Goal: Information Seeking & Learning: Learn about a topic

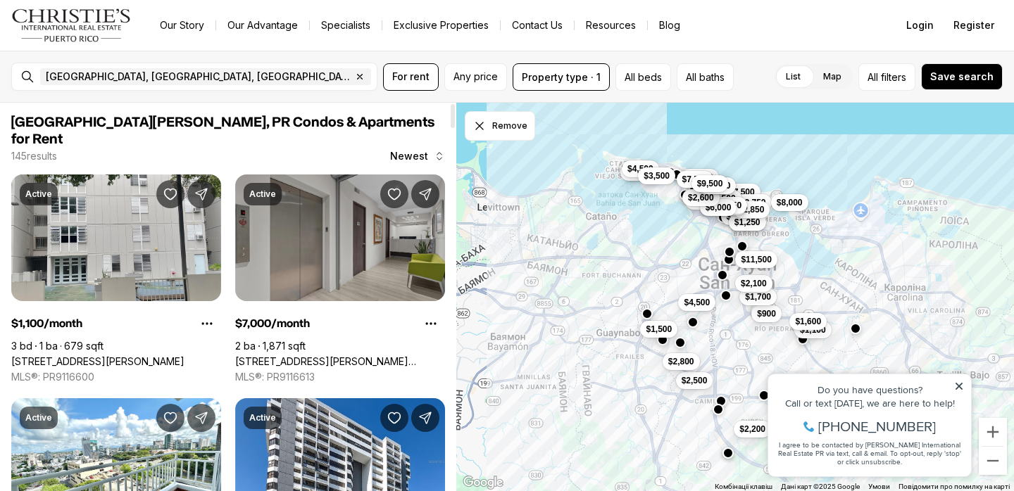
click at [367, 356] on link "[STREET_ADDRESS][PERSON_NAME] [GEOGRAPHIC_DATA], [GEOGRAPHIC_DATA][PERSON_NAME]" at bounding box center [340, 362] width 210 height 13
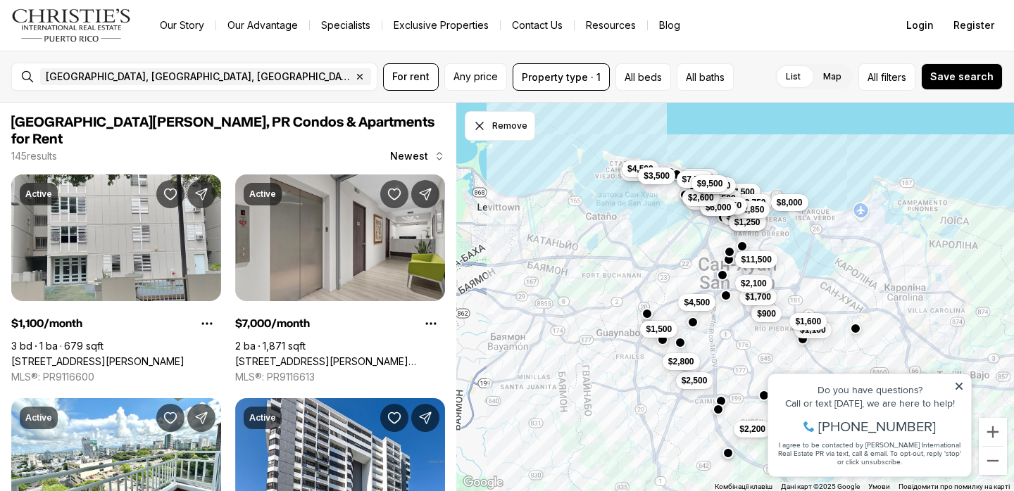
click at [91, 356] on link "[STREET_ADDRESS][PERSON_NAME]" at bounding box center [97, 362] width 173 height 13
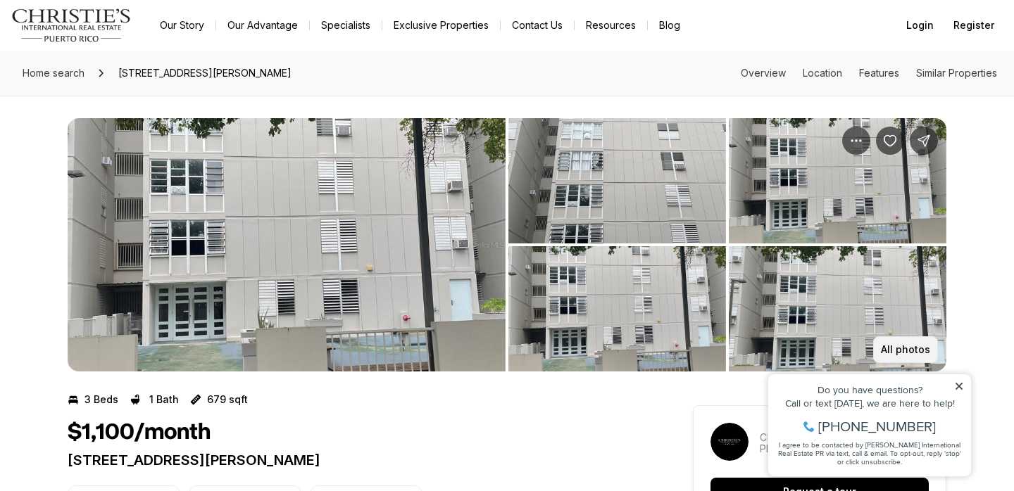
click at [899, 353] on p "All photos" at bounding box center [905, 349] width 49 height 11
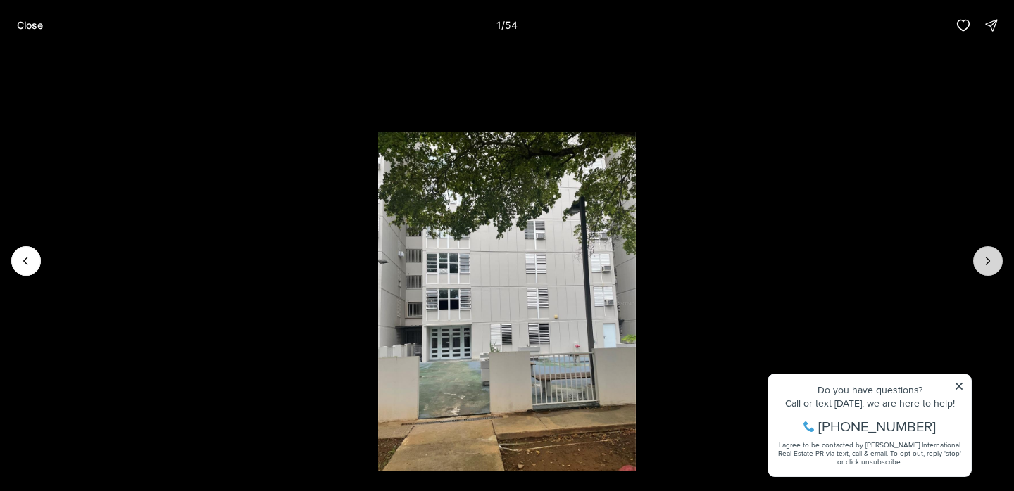
click at [993, 269] on button "Next slide" at bounding box center [988, 261] width 30 height 30
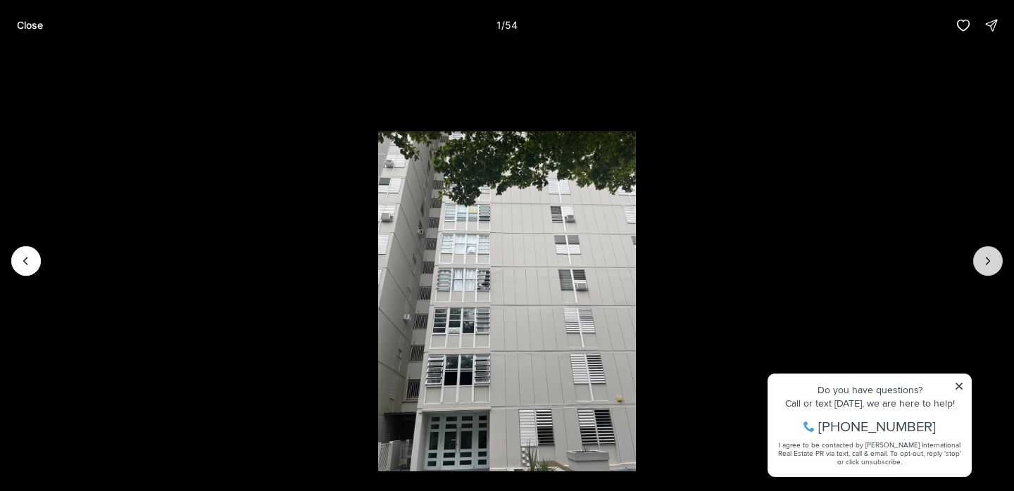
click at [993, 269] on button "Next slide" at bounding box center [988, 261] width 30 height 30
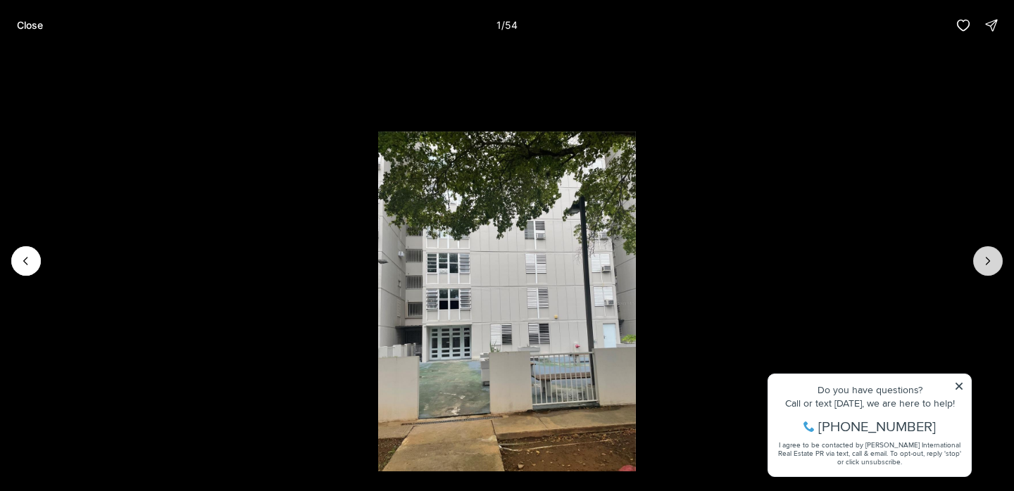
click at [993, 269] on button "Next slide" at bounding box center [988, 261] width 30 height 30
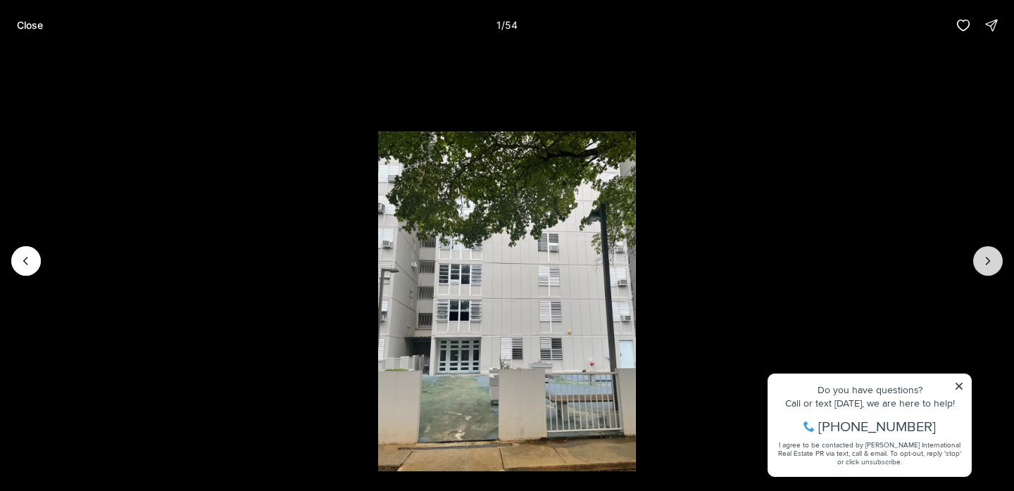
click at [993, 269] on button "Next slide" at bounding box center [988, 261] width 30 height 30
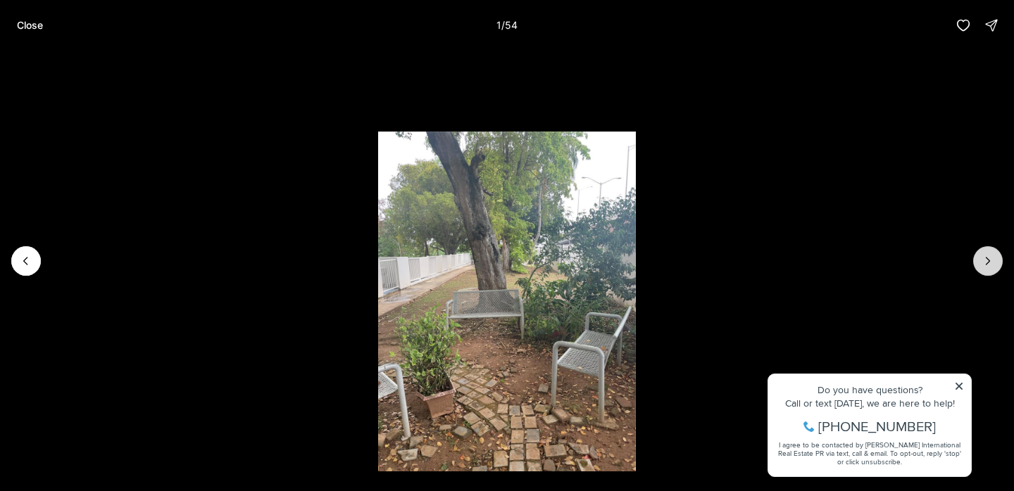
click at [993, 269] on button "Next slide" at bounding box center [988, 261] width 30 height 30
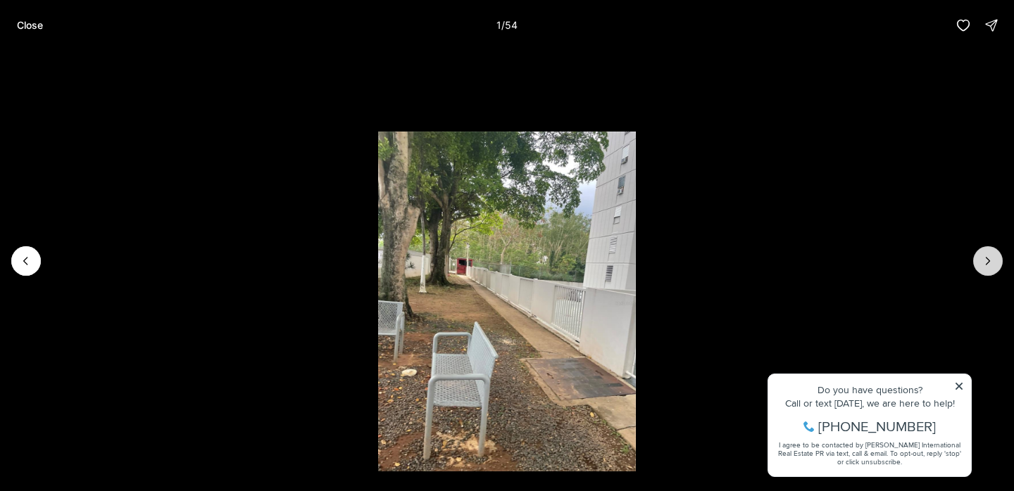
click at [993, 269] on button "Next slide" at bounding box center [988, 261] width 30 height 30
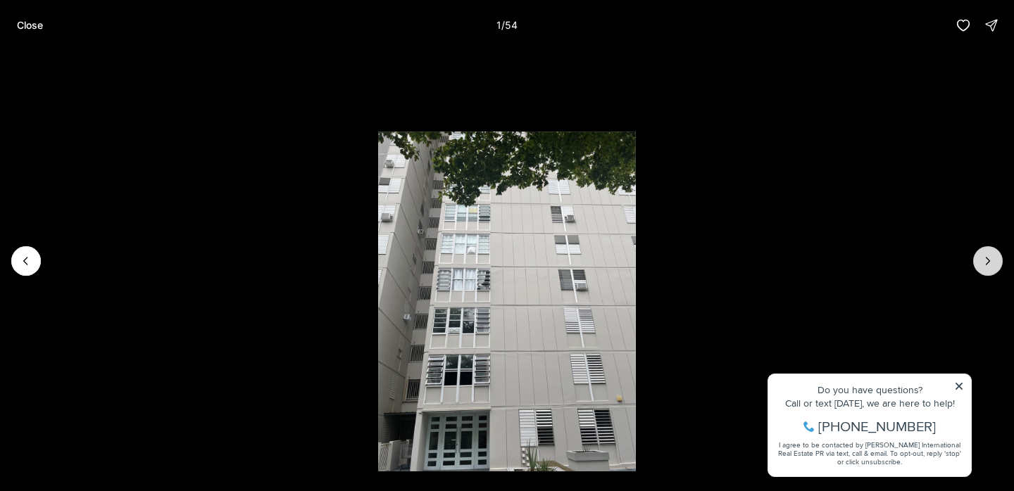
click at [993, 269] on button "Next slide" at bounding box center [988, 261] width 30 height 30
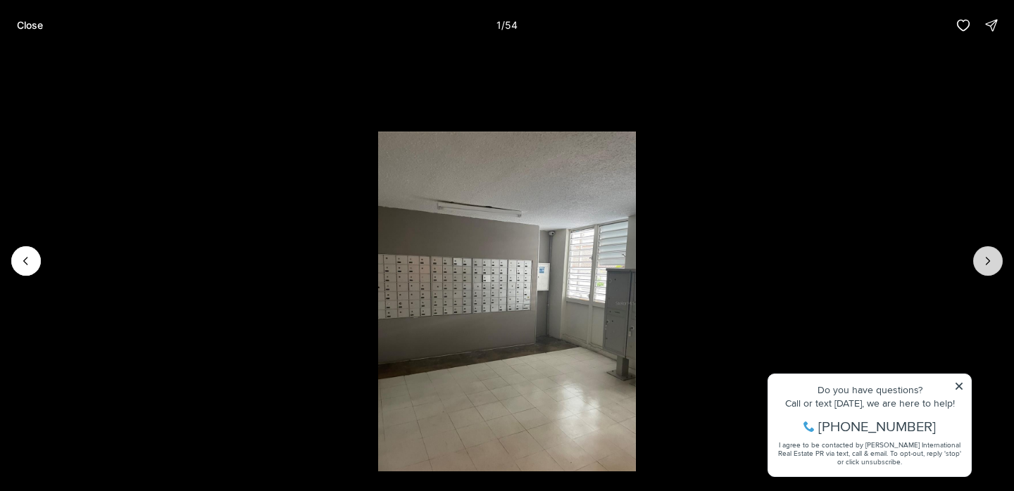
click at [993, 269] on button "Next slide" at bounding box center [988, 261] width 30 height 30
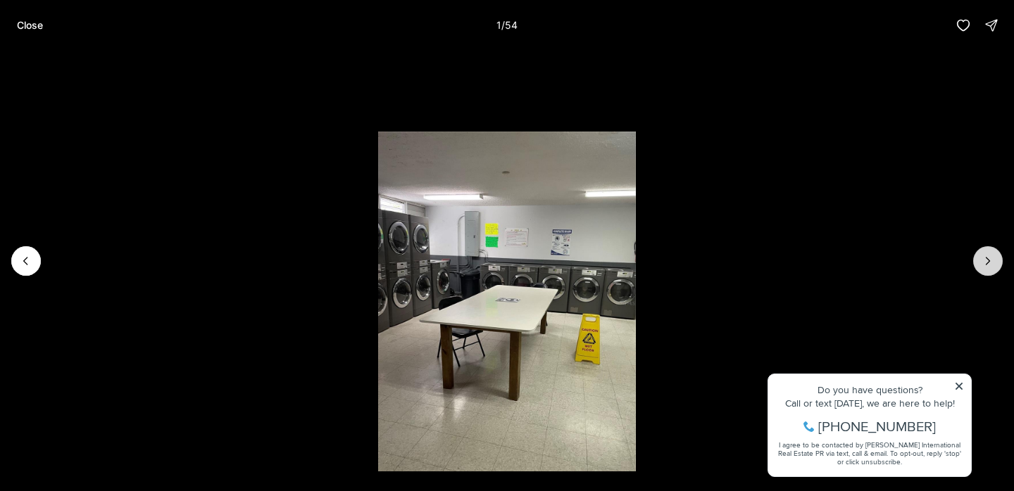
click at [993, 269] on button "Next slide" at bounding box center [988, 261] width 30 height 30
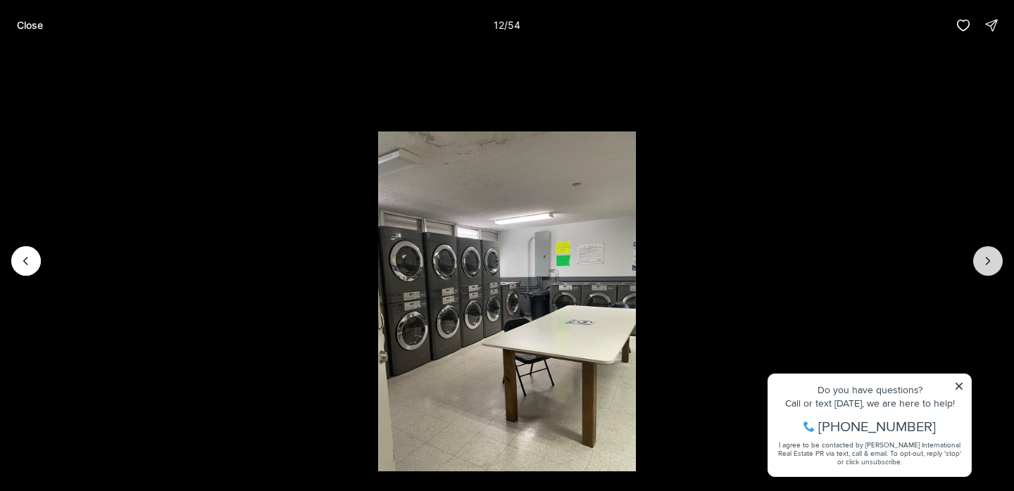
click at [993, 269] on button "Next slide" at bounding box center [988, 261] width 30 height 30
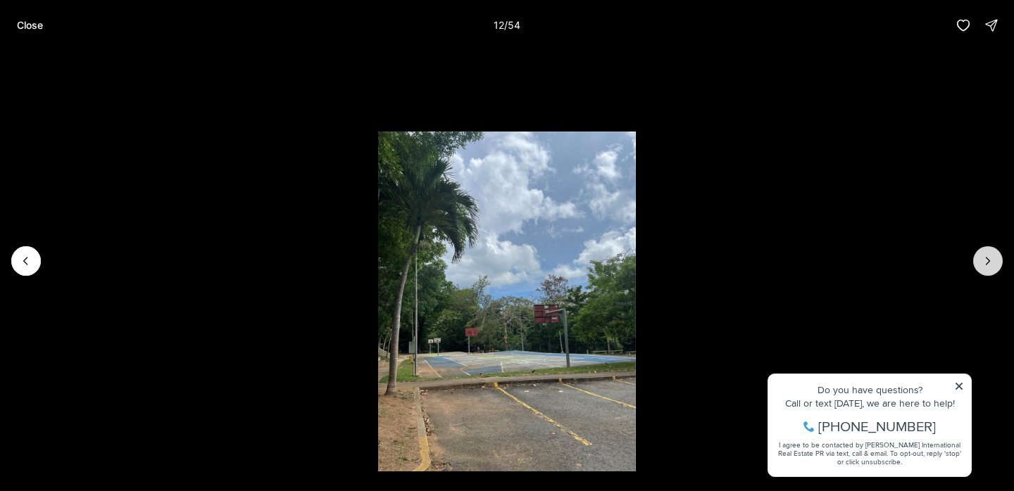
click at [993, 269] on button "Next slide" at bounding box center [988, 261] width 30 height 30
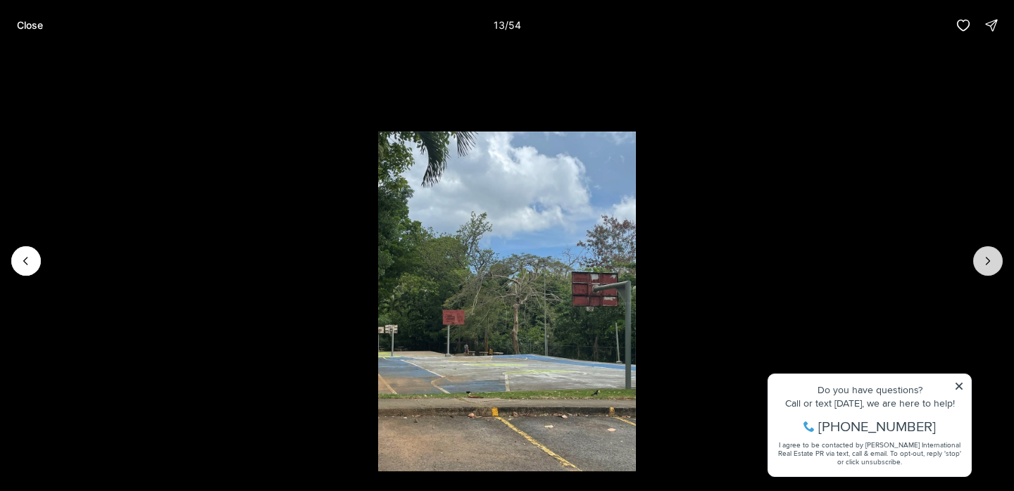
click at [993, 269] on button "Next slide" at bounding box center [988, 261] width 30 height 30
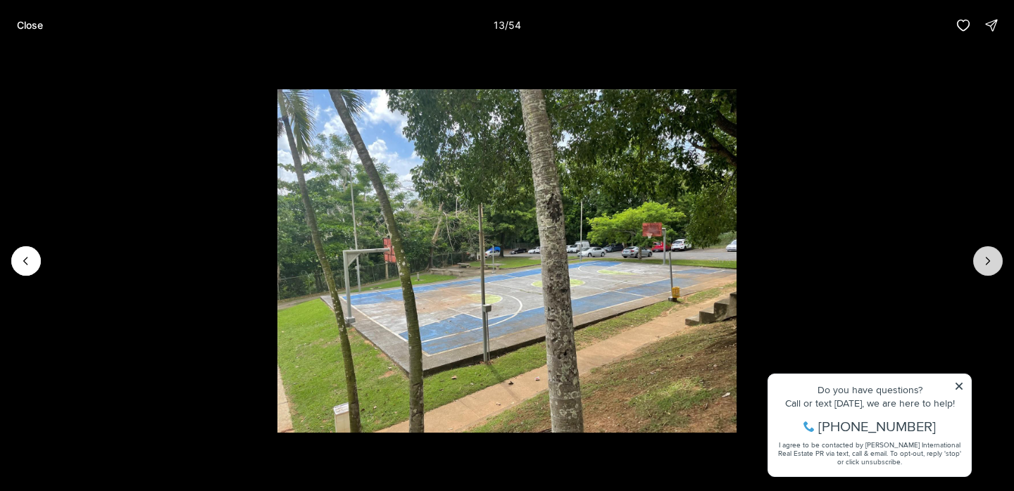
click at [993, 269] on button "Next slide" at bounding box center [988, 261] width 30 height 30
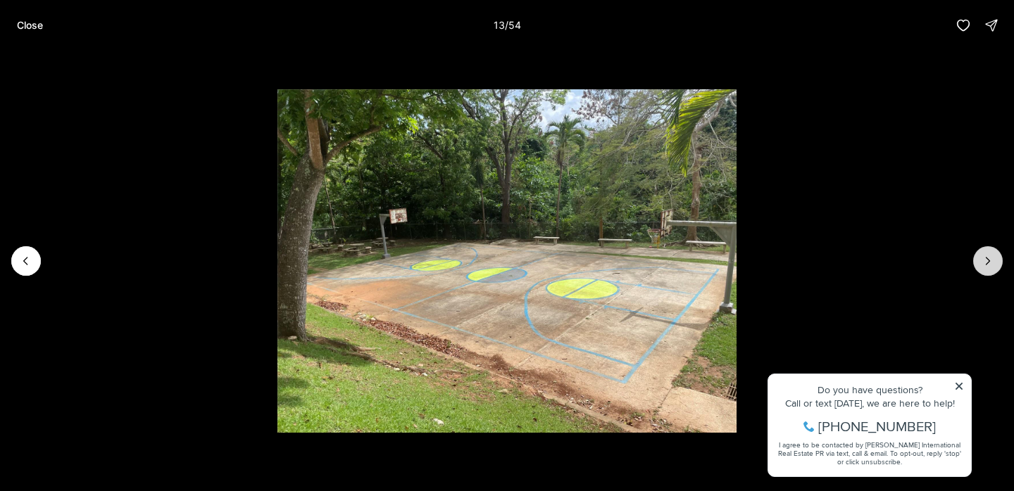
click at [993, 269] on button "Next slide" at bounding box center [988, 261] width 30 height 30
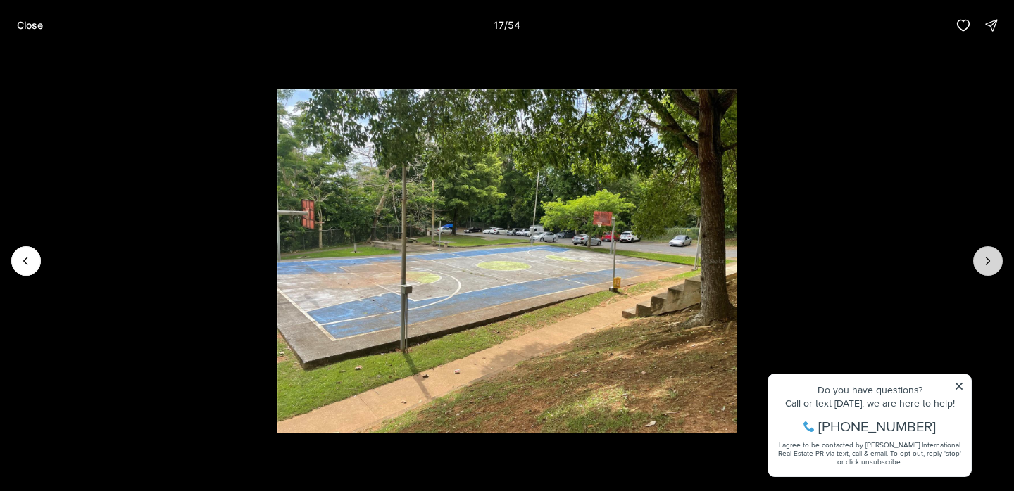
click at [993, 269] on button "Next slide" at bounding box center [988, 261] width 30 height 30
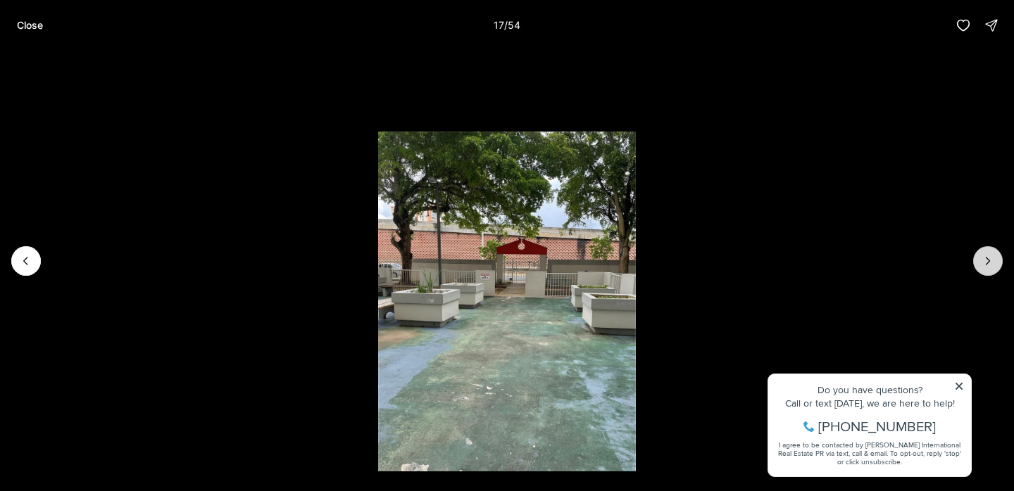
click at [993, 269] on button "Next slide" at bounding box center [988, 261] width 30 height 30
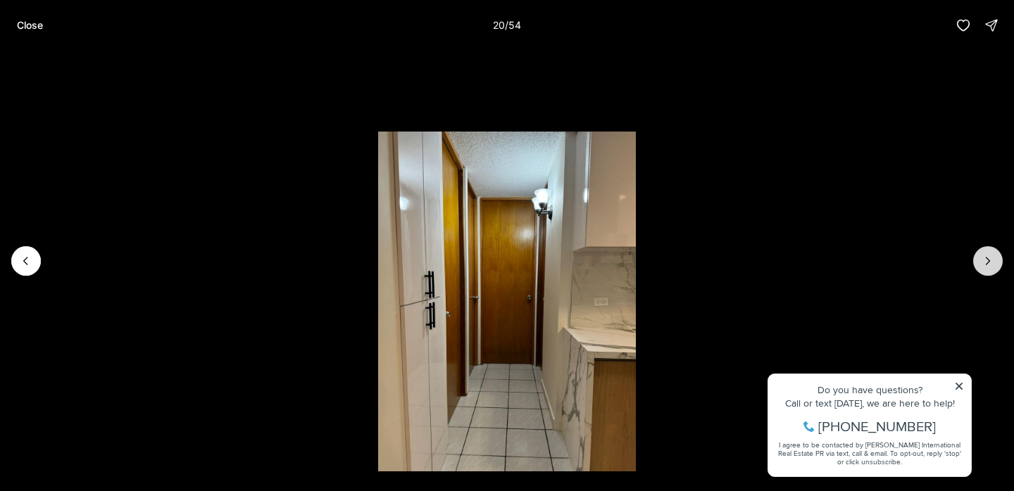
click at [993, 269] on button "Next slide" at bounding box center [988, 261] width 30 height 30
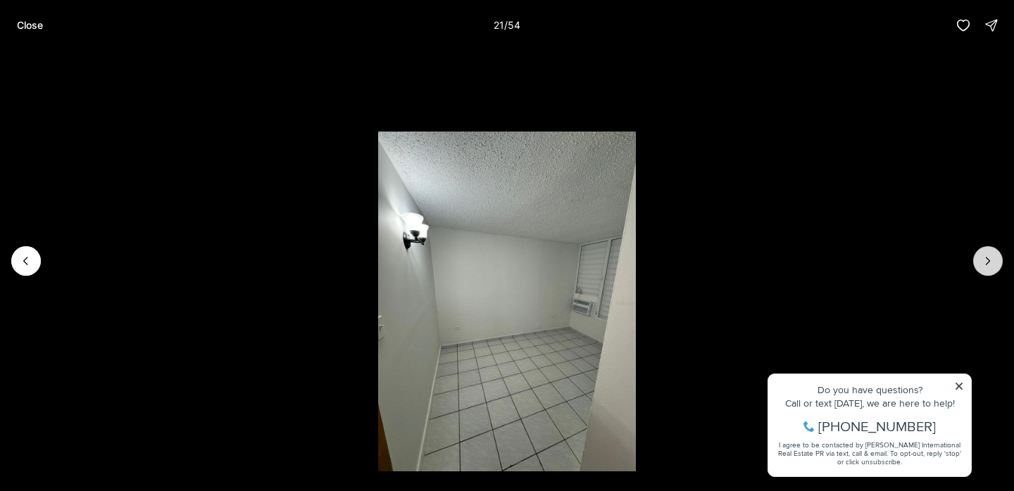
click at [993, 269] on button "Next slide" at bounding box center [988, 261] width 30 height 30
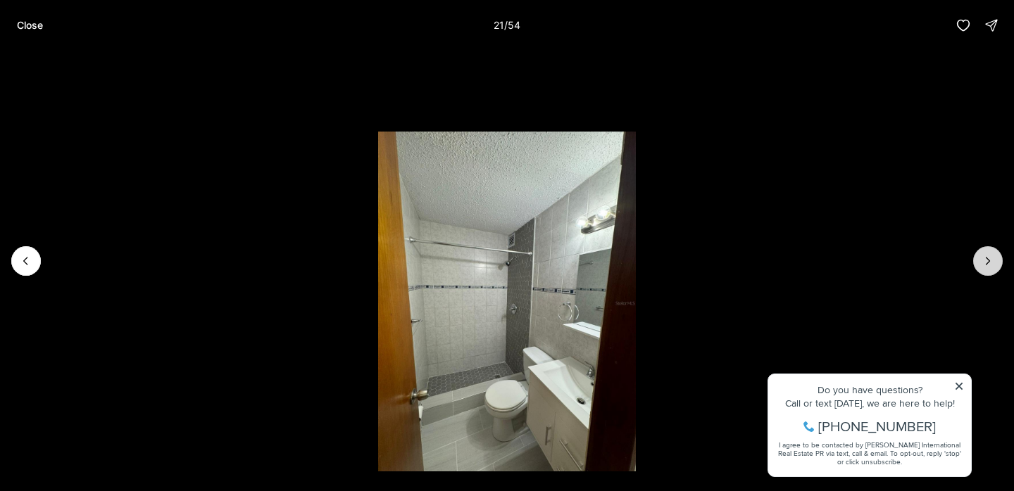
click at [993, 269] on button "Next slide" at bounding box center [988, 261] width 30 height 30
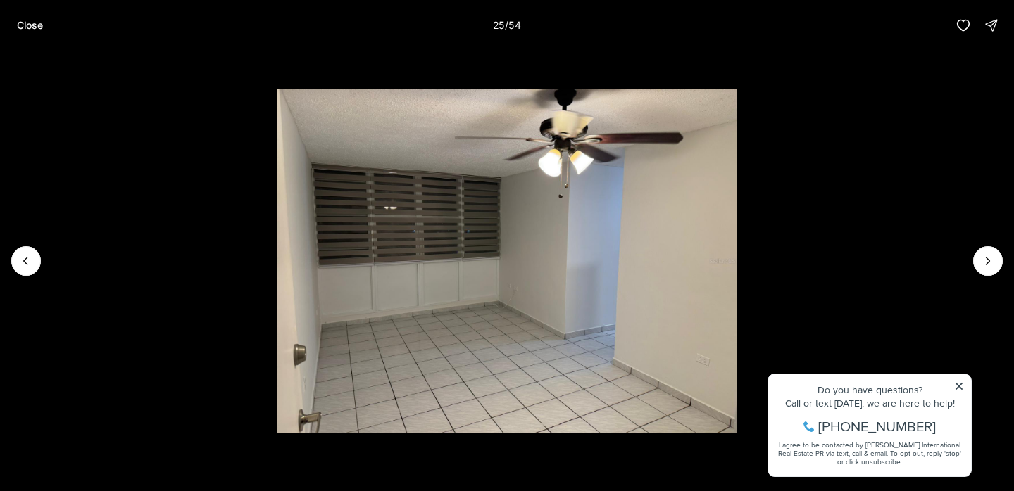
click at [962, 260] on li "25 of 54" at bounding box center [507, 261] width 1014 height 421
click at [982, 257] on icon "Next slide" at bounding box center [988, 261] width 14 height 14
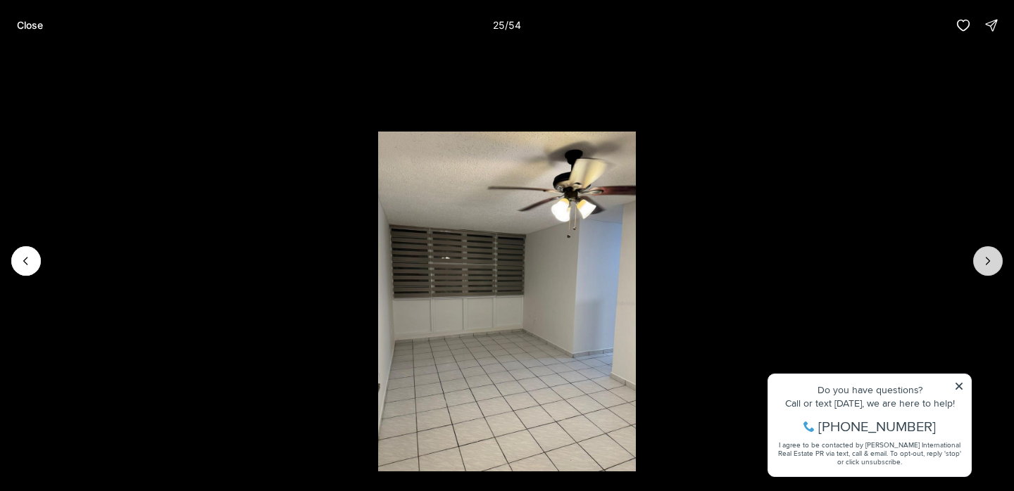
click at [982, 257] on icon "Next slide" at bounding box center [988, 261] width 14 height 14
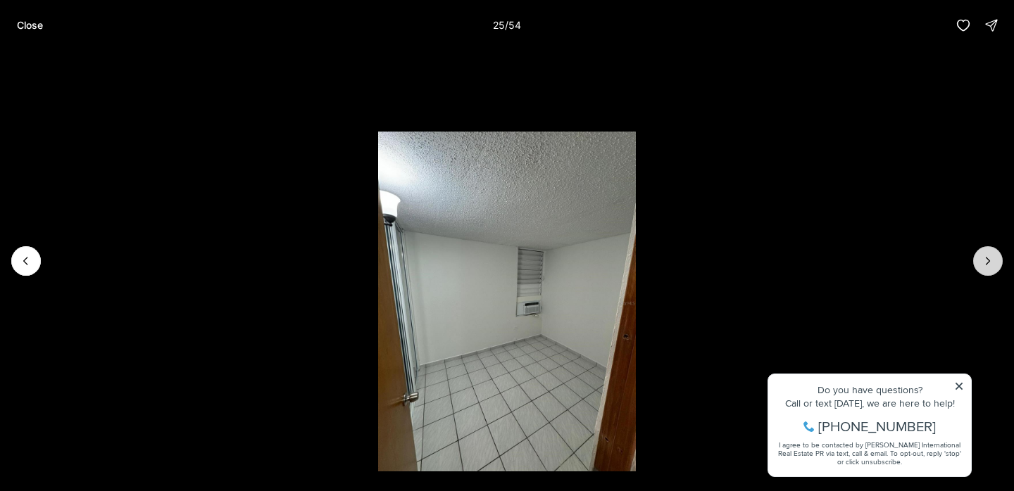
click at [982, 257] on icon "Next slide" at bounding box center [988, 261] width 14 height 14
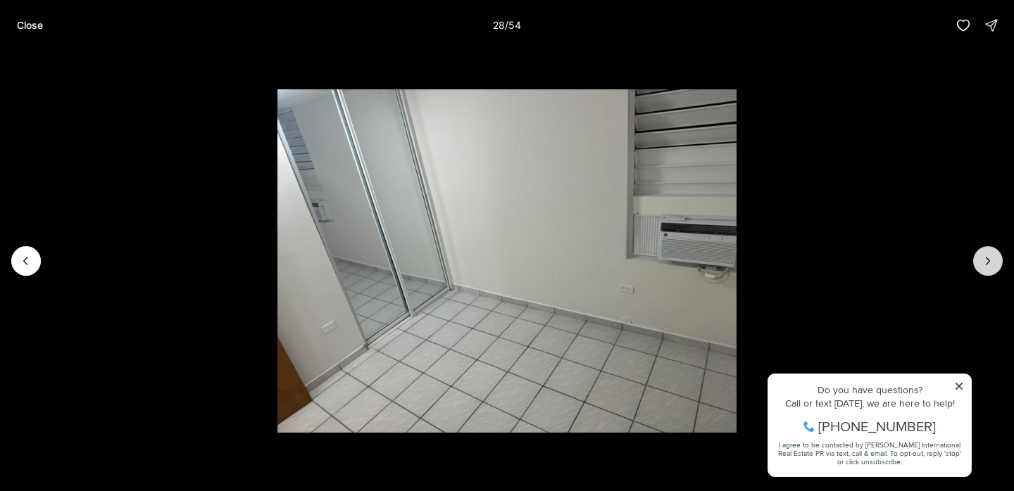
click at [982, 257] on icon "Next slide" at bounding box center [988, 261] width 14 height 14
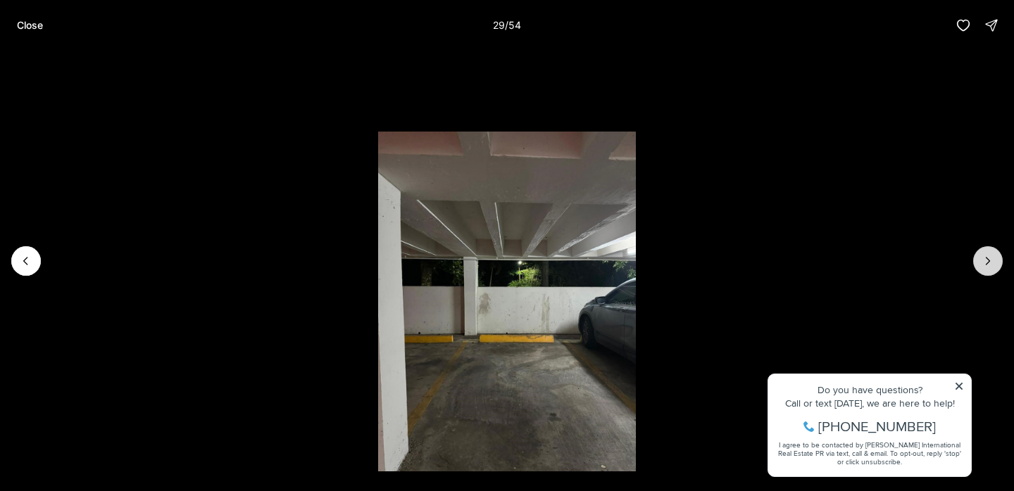
click at [982, 257] on icon "Next slide" at bounding box center [988, 261] width 14 height 14
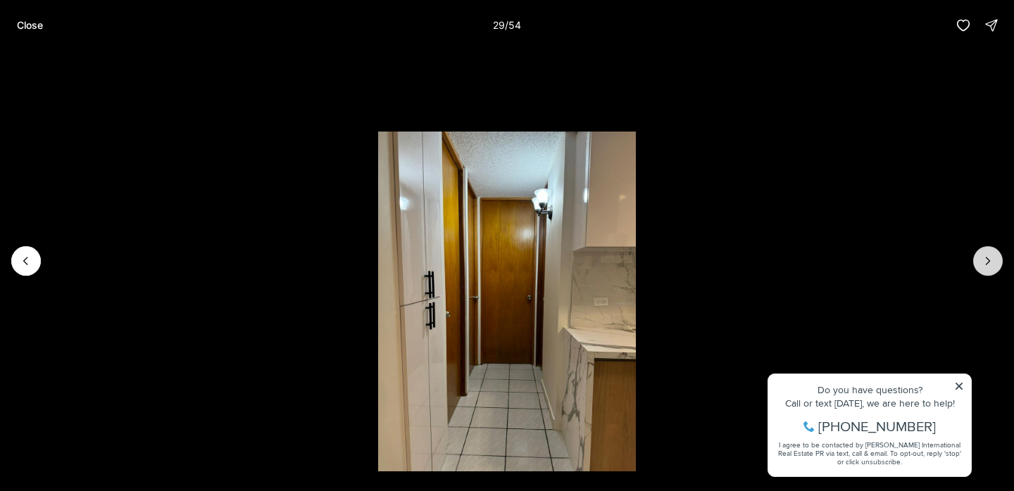
click at [982, 257] on icon "Next slide" at bounding box center [988, 261] width 14 height 14
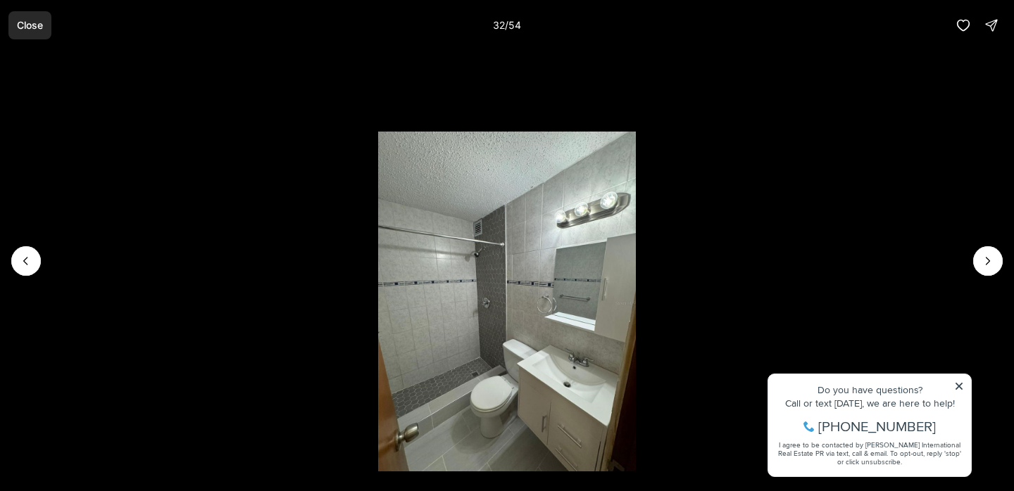
click at [21, 27] on p "Close" at bounding box center [30, 25] width 26 height 11
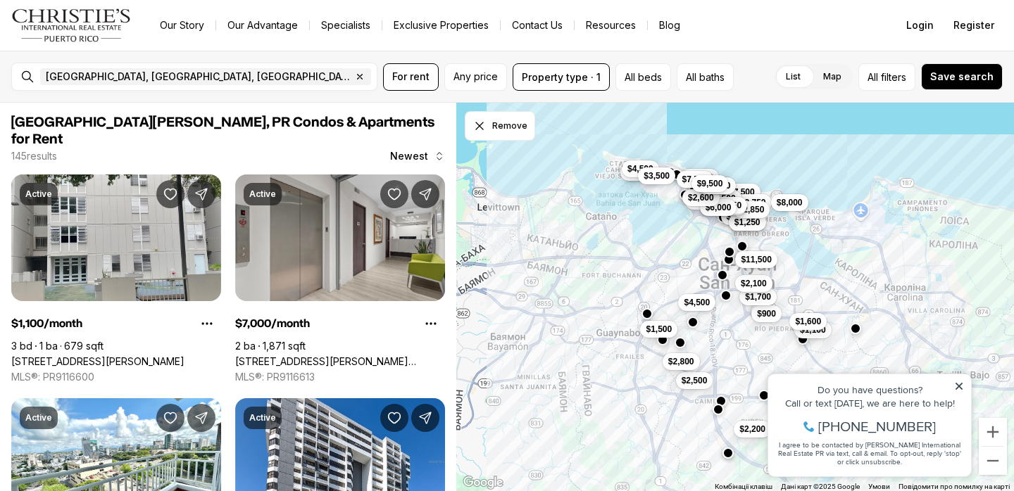
click at [958, 381] on div "Do you have questions? Call or text [DATE], we are here to help! [PHONE_NUMBER]…" at bounding box center [869, 426] width 203 height 102
click at [958, 387] on icon at bounding box center [958, 386] width 7 height 7
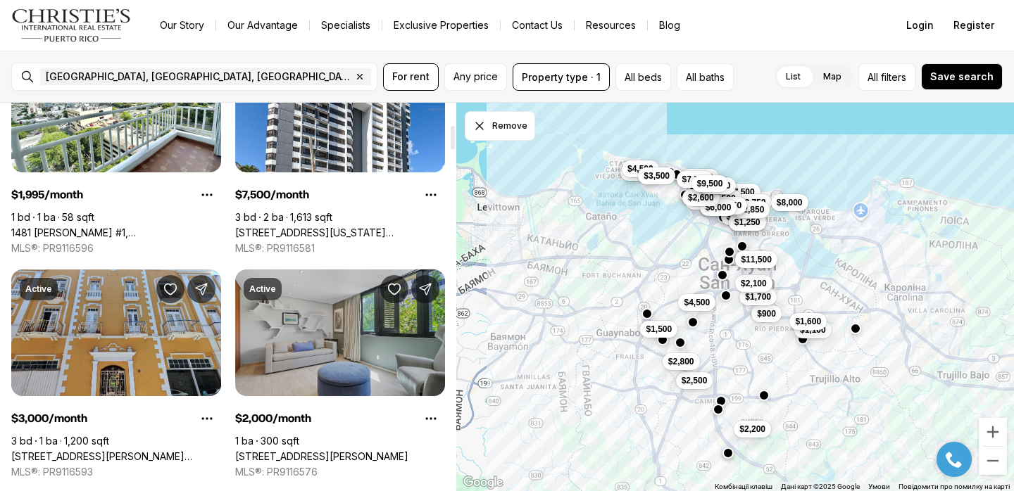
scroll to position [359, 0]
